Goal: Information Seeking & Learning: Learn about a topic

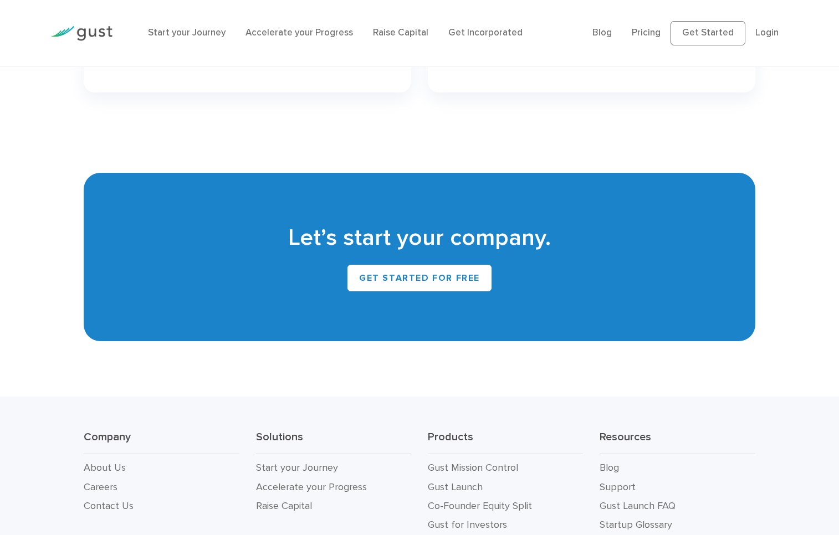
scroll to position [4965, 0]
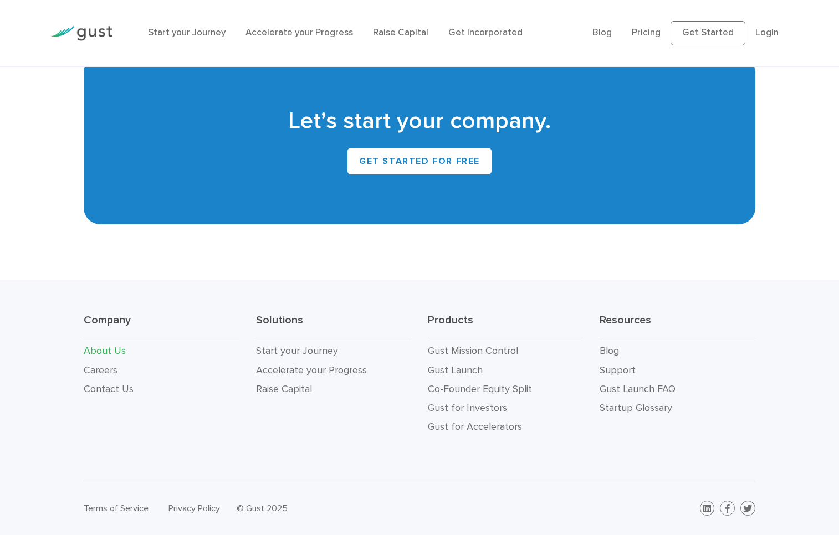
click at [110, 350] on link "About Us" at bounding box center [105, 351] width 42 height 12
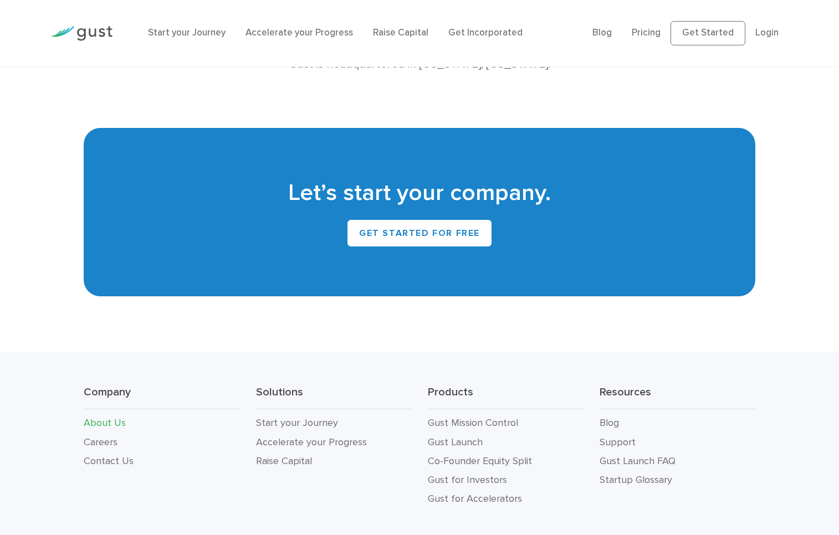
scroll to position [1034, 0]
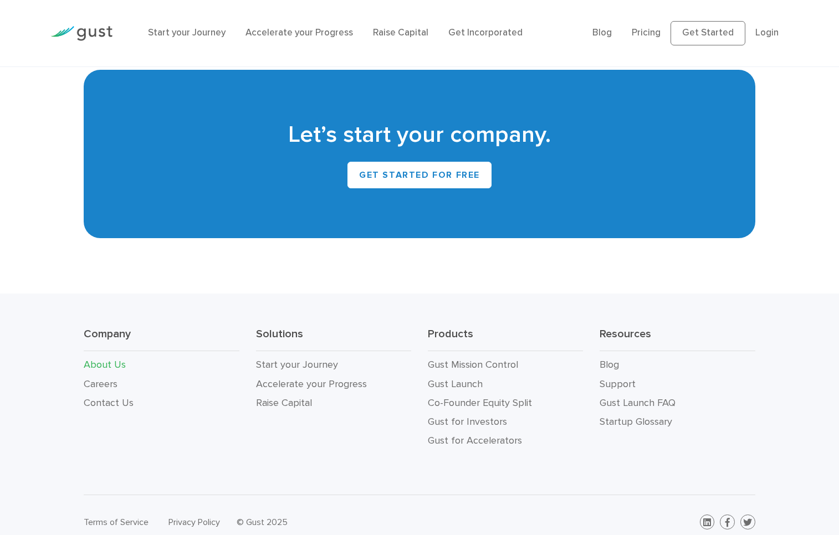
click at [54, 445] on div "Company About Us Careers Contact Us Solutions Start your Journey Accelerate you…" at bounding box center [419, 395] width 839 height 202
click at [43, 357] on div "Company About Us Careers Contact Us Solutions Start your Journey Accelerate you…" at bounding box center [419, 395] width 839 height 202
drag, startPoint x: 49, startPoint y: 422, endPoint x: 49, endPoint y: 456, distance: 34.4
click at [49, 424] on div "Company About Us Careers Contact Us Solutions Start your Journey Accelerate you…" at bounding box center [419, 395] width 839 height 202
click at [49, 468] on div "Company About Us Careers Contact Us Solutions Start your Journey Accelerate you…" at bounding box center [419, 395] width 839 height 202
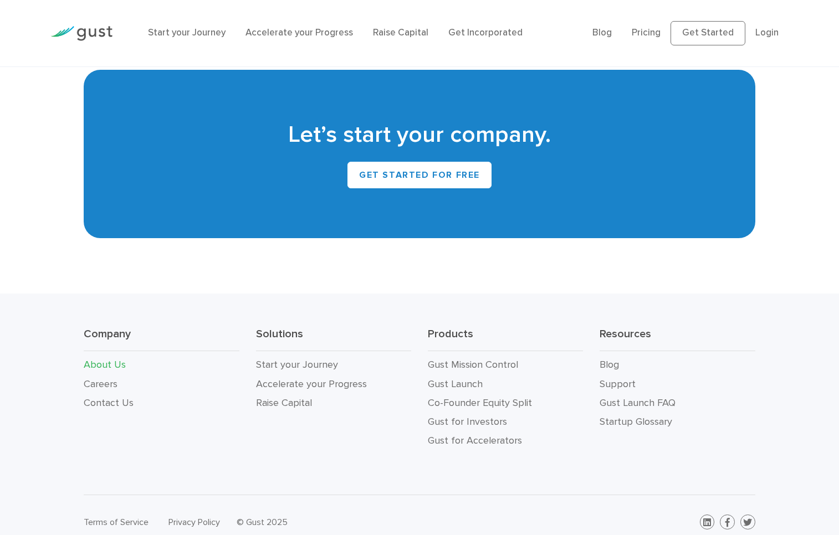
click at [49, 468] on div "Company About Us Careers Contact Us Solutions Start your Journey Accelerate you…" at bounding box center [419, 395] width 839 height 202
click at [797, 205] on div "Let’s start your company. Get Started for Free" at bounding box center [419, 154] width 839 height 168
click at [655, 416] on link "Startup Glossary" at bounding box center [636, 422] width 73 height 12
